Goal: Book appointment/travel/reservation

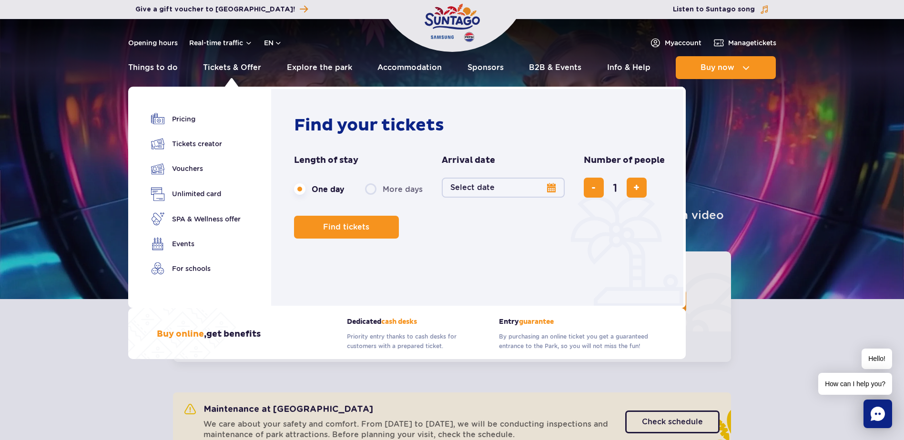
click at [466, 187] on button "Select date" at bounding box center [503, 188] width 123 height 20
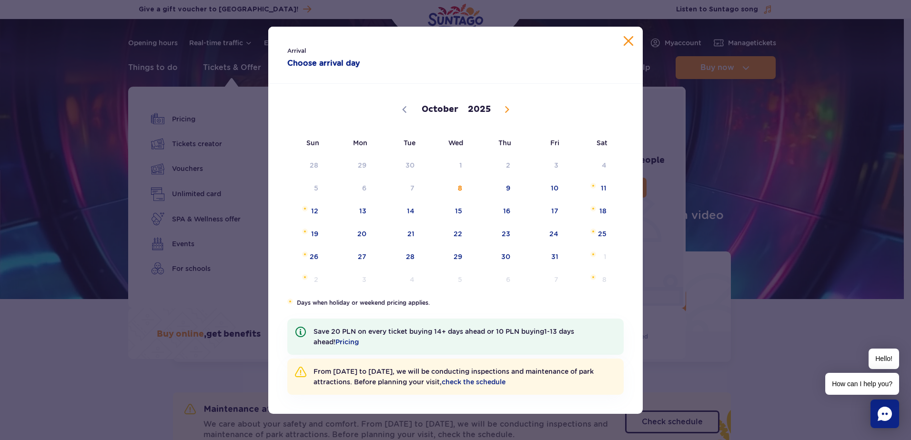
click at [625, 42] on button "Close calendar" at bounding box center [629, 41] width 10 height 10
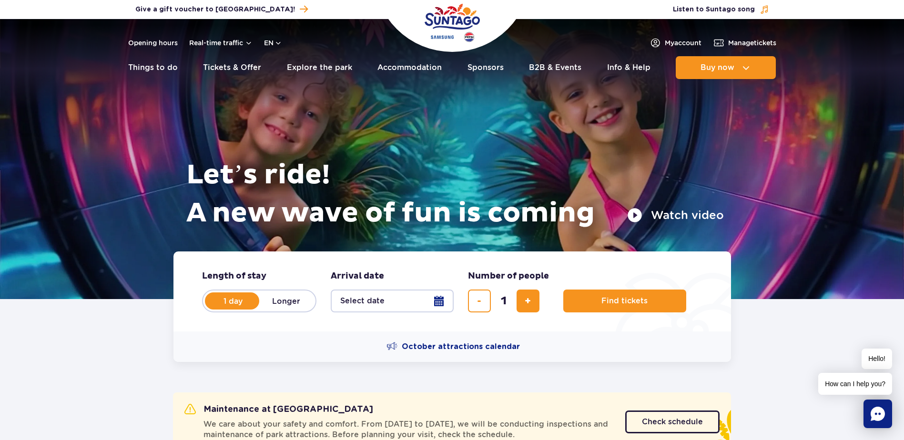
click at [453, 23] on img "Park of Poland" at bounding box center [451, 23] width 55 height 44
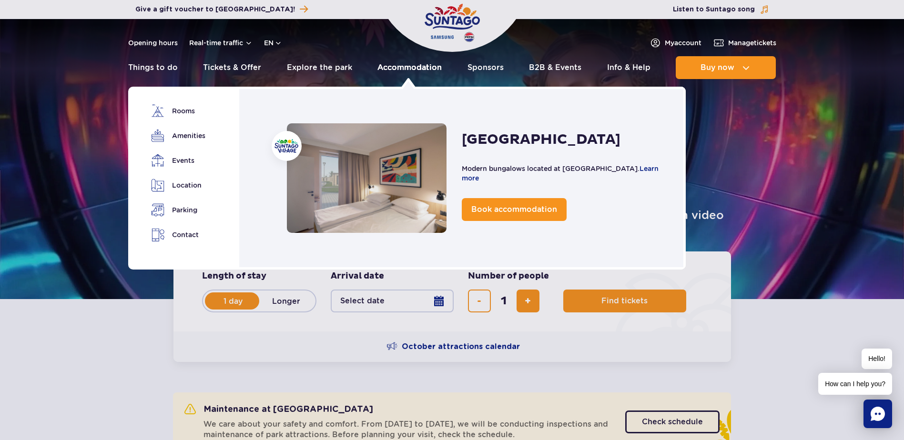
click at [406, 63] on link "Accommodation" at bounding box center [409, 67] width 64 height 23
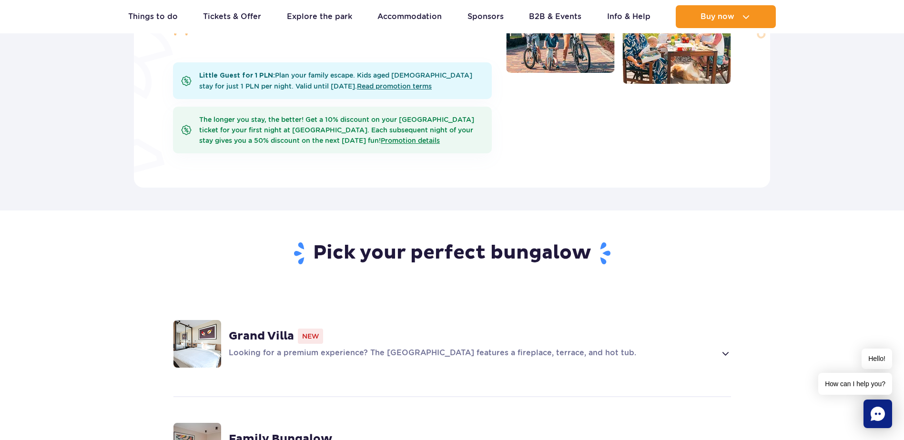
scroll to position [667, 0]
